Goal: Task Accomplishment & Management: Use online tool/utility

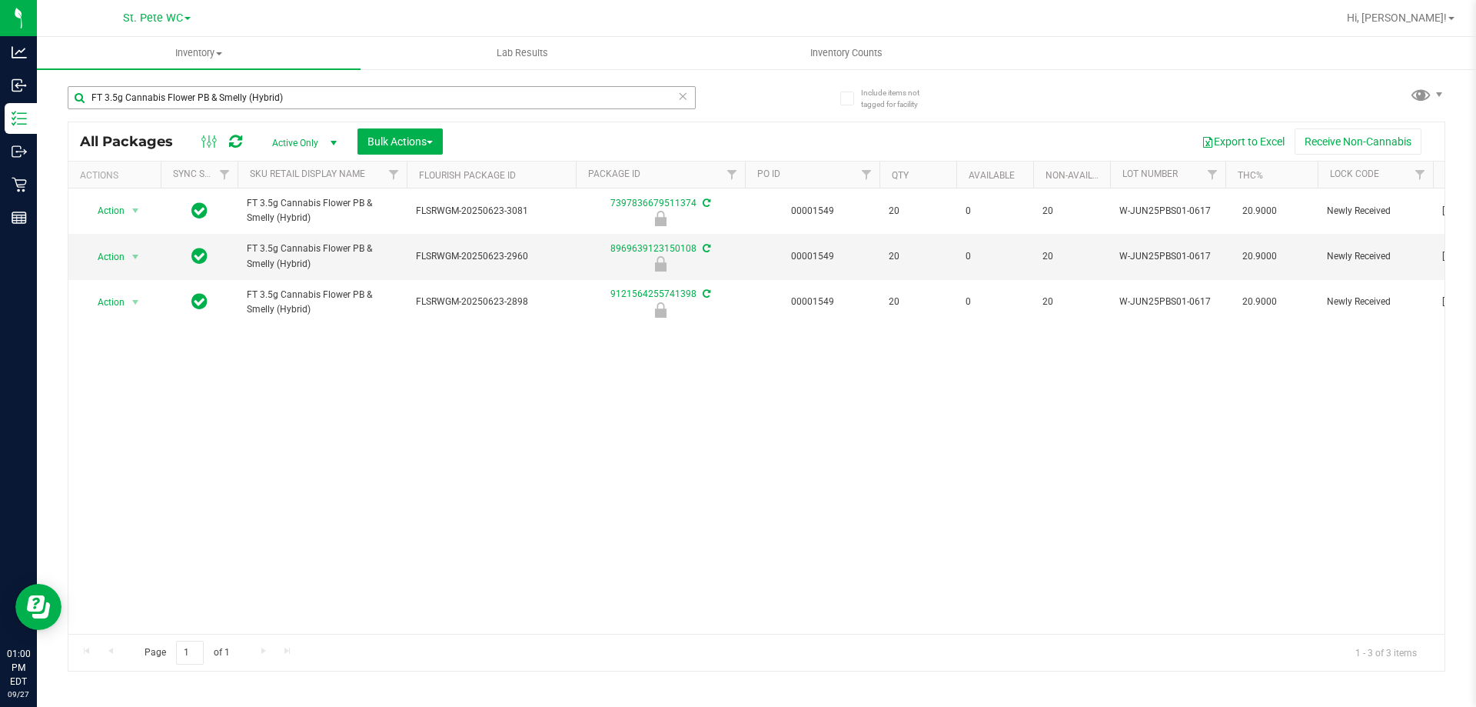
click at [404, 101] on input "FT 3.5g Cannabis Flower PB & Smelly (Hybrid)" at bounding box center [382, 97] width 628 height 23
type input "0906544833159508"
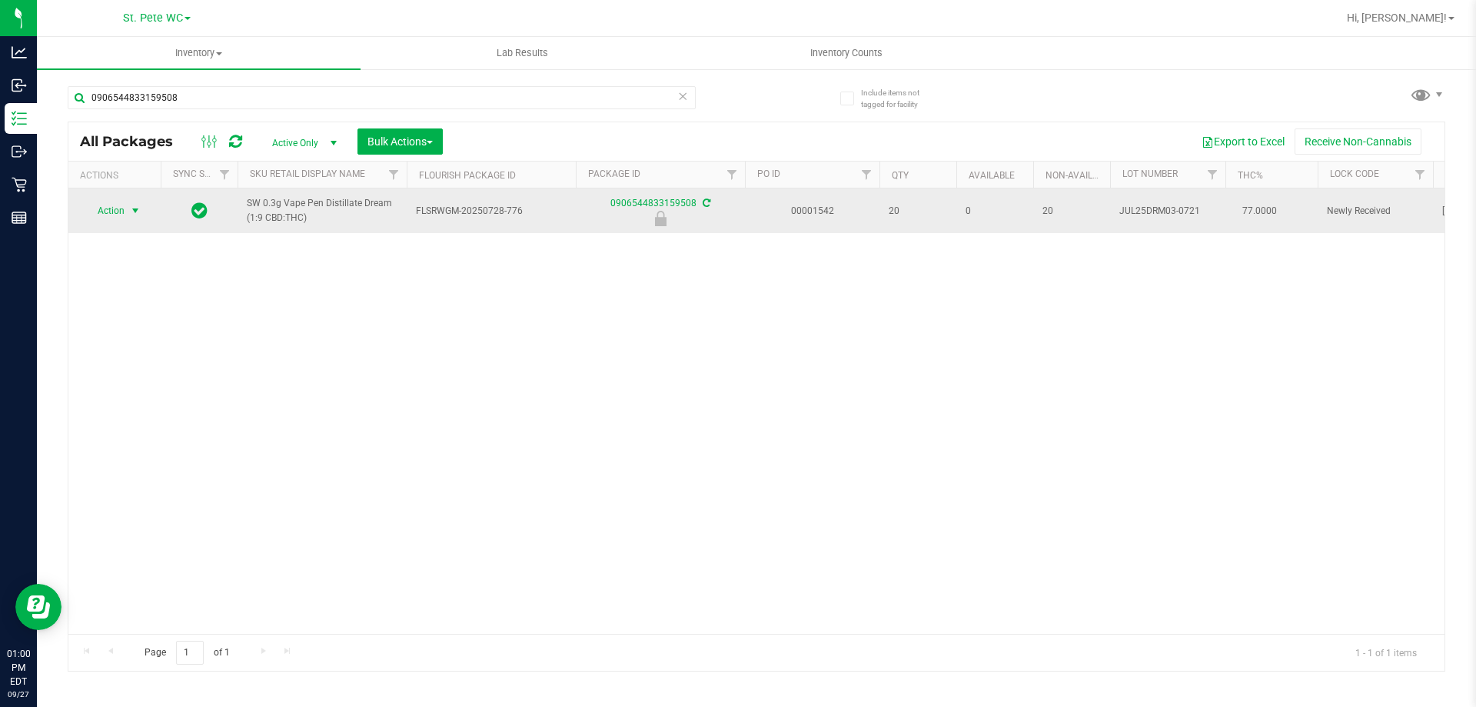
click at [142, 207] on span "select" at bounding box center [135, 211] width 19 height 22
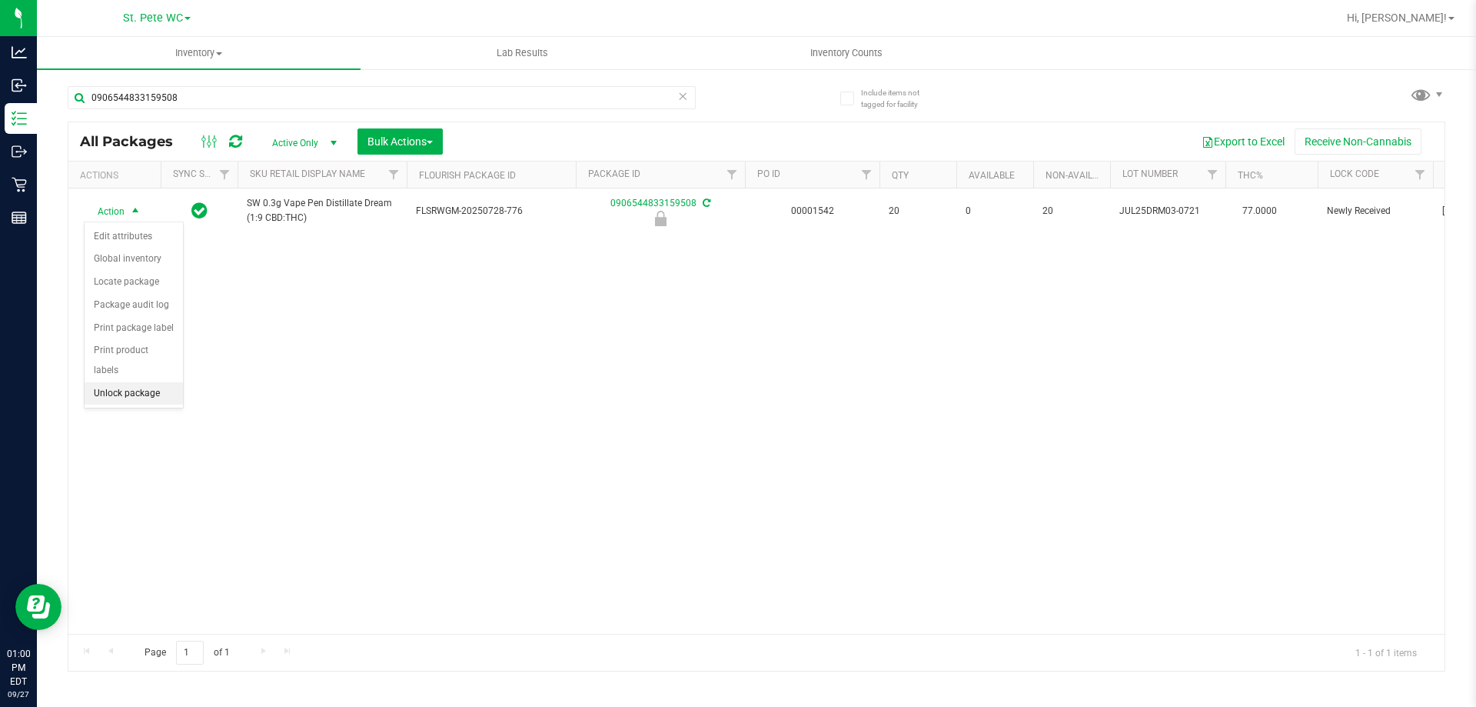
click at [132, 382] on li "Unlock package" at bounding box center [134, 393] width 98 height 23
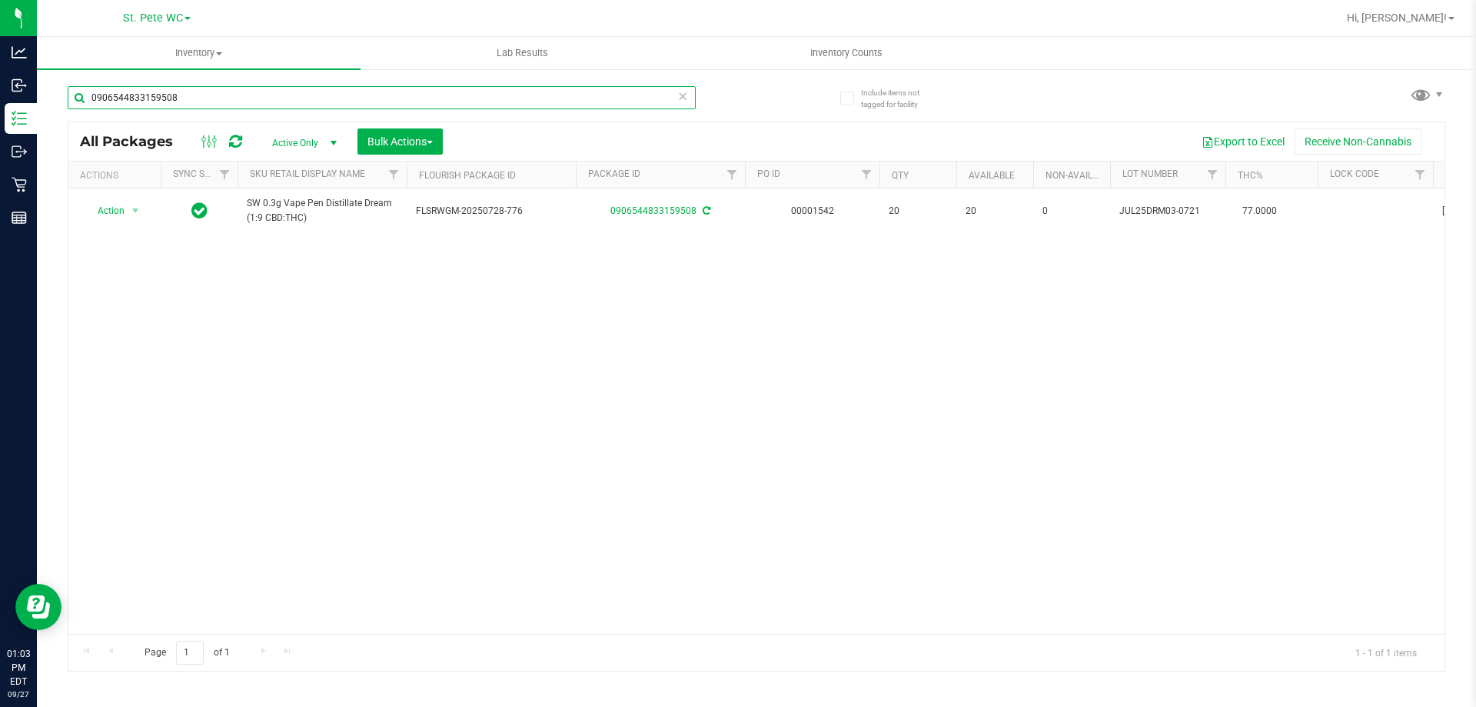
click at [321, 101] on input "0906544833159508" at bounding box center [382, 97] width 628 height 23
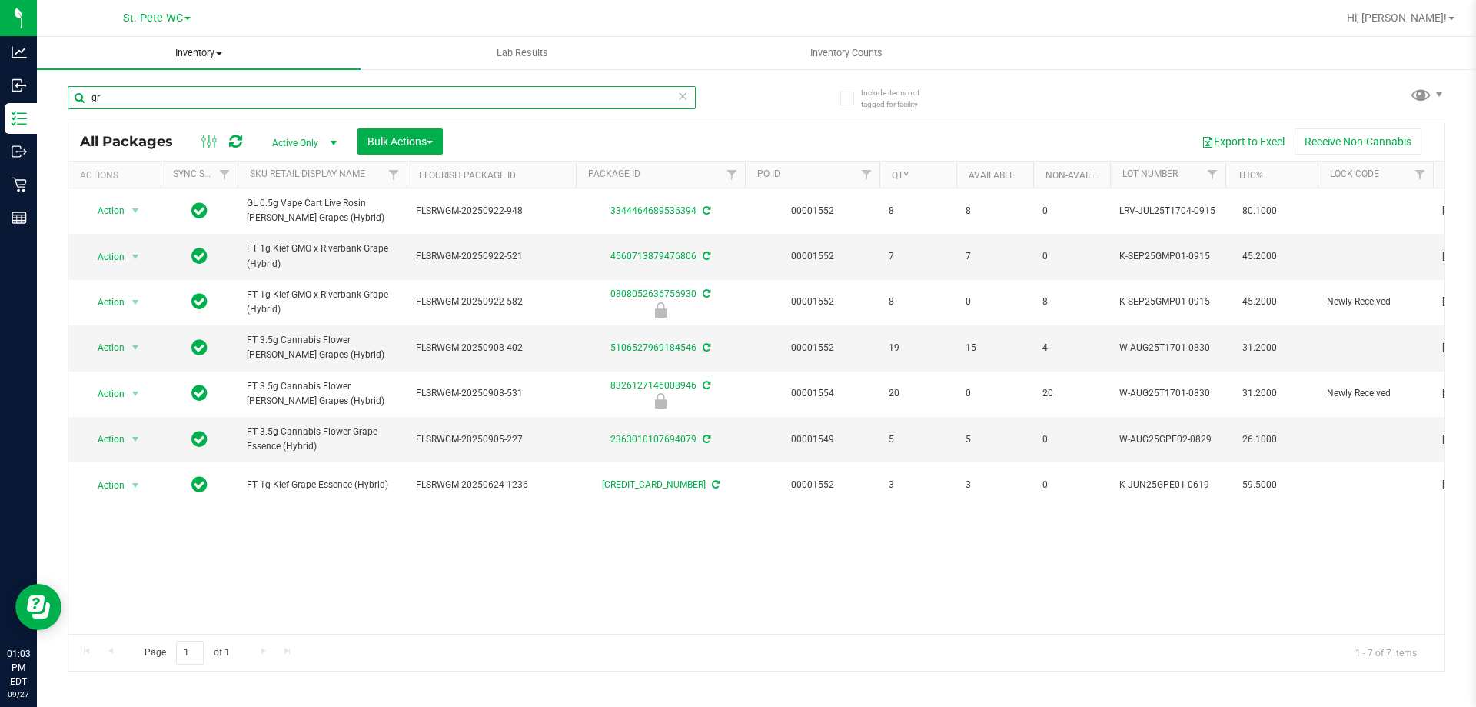
type input "g"
type input "trs"
